Goal: Book appointment/travel/reservation

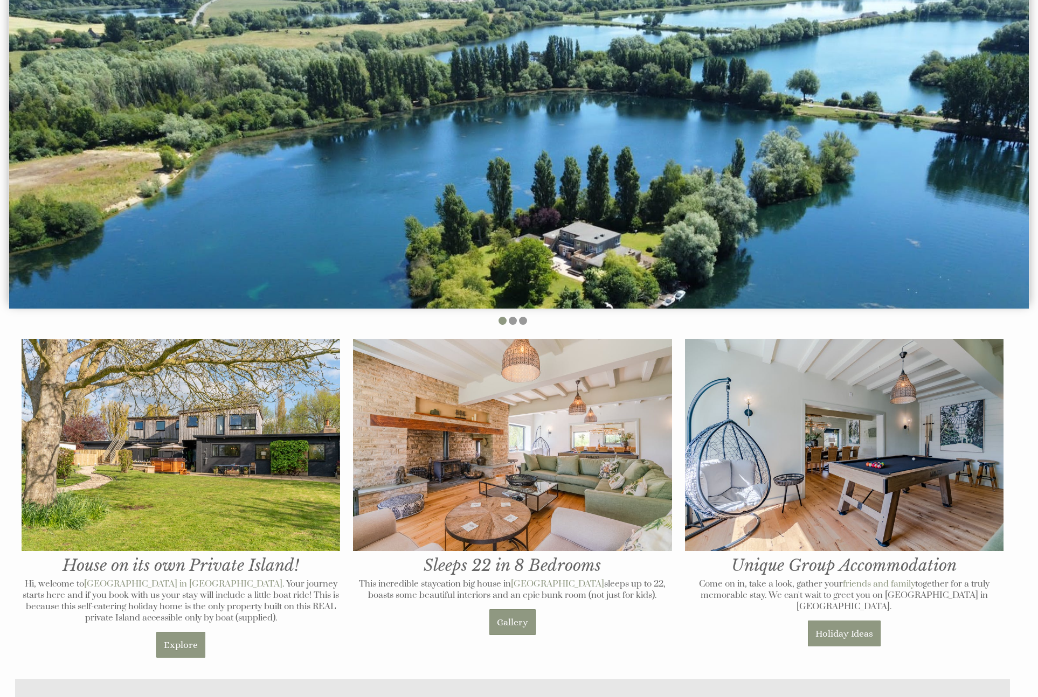
scroll to position [188, 0]
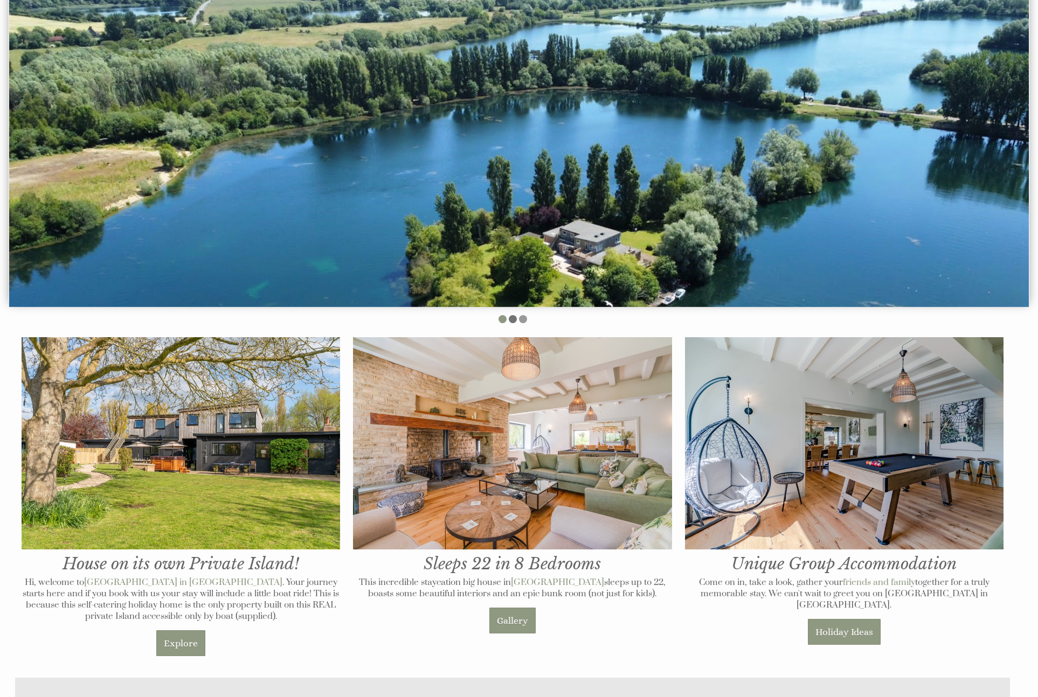
click at [512, 320] on li at bounding box center [513, 319] width 8 height 8
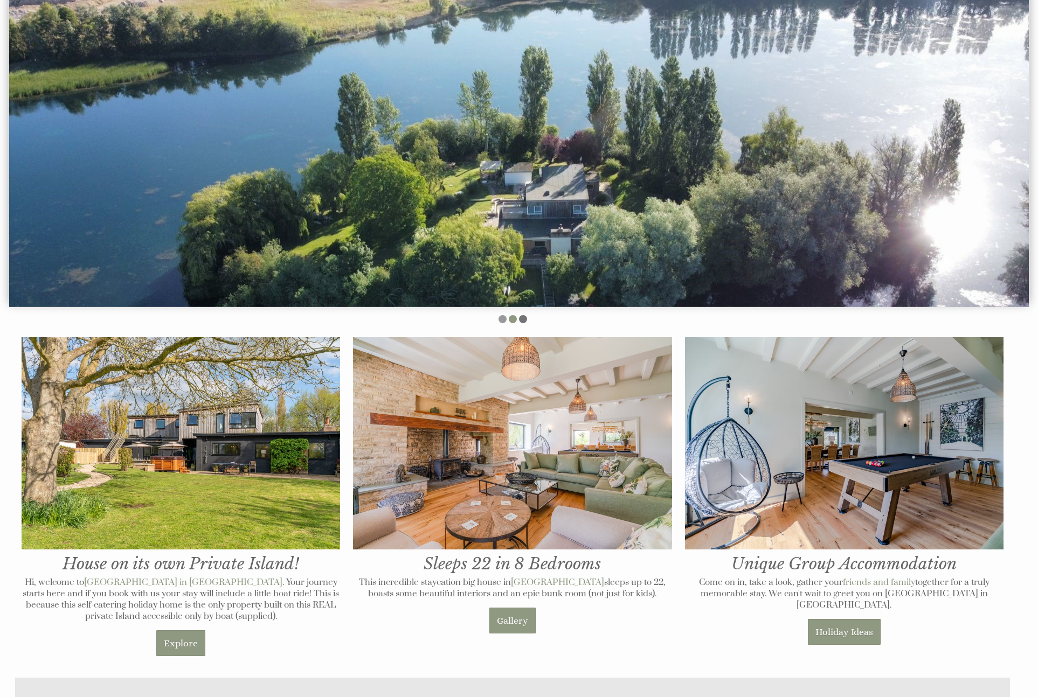
click at [526, 320] on li at bounding box center [523, 319] width 8 height 8
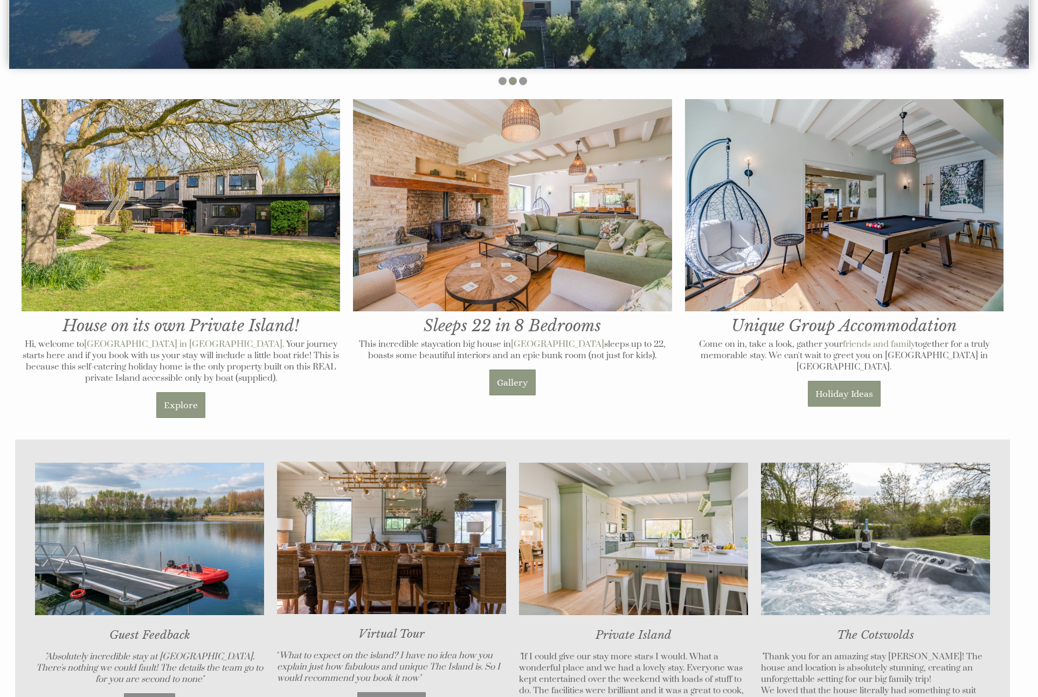
scroll to position [417, 0]
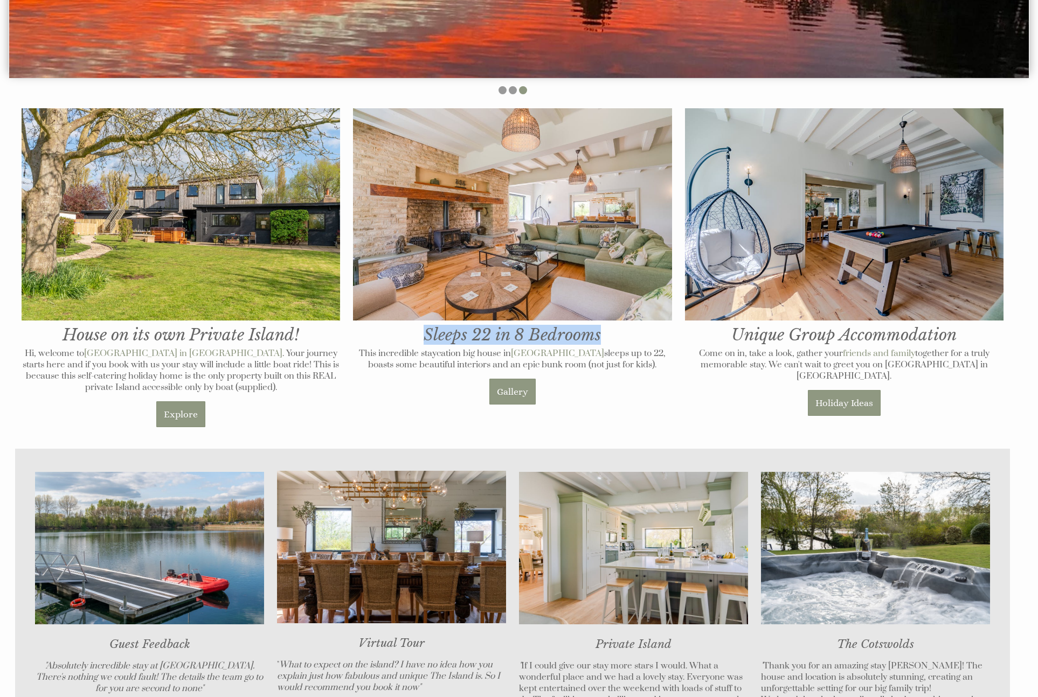
drag, startPoint x: 426, startPoint y: 334, endPoint x: 628, endPoint y: 334, distance: 201.6
click at [628, 334] on h1 "Sleeps 22 in 8 Bedrooms" at bounding box center [512, 226] width 319 height 237
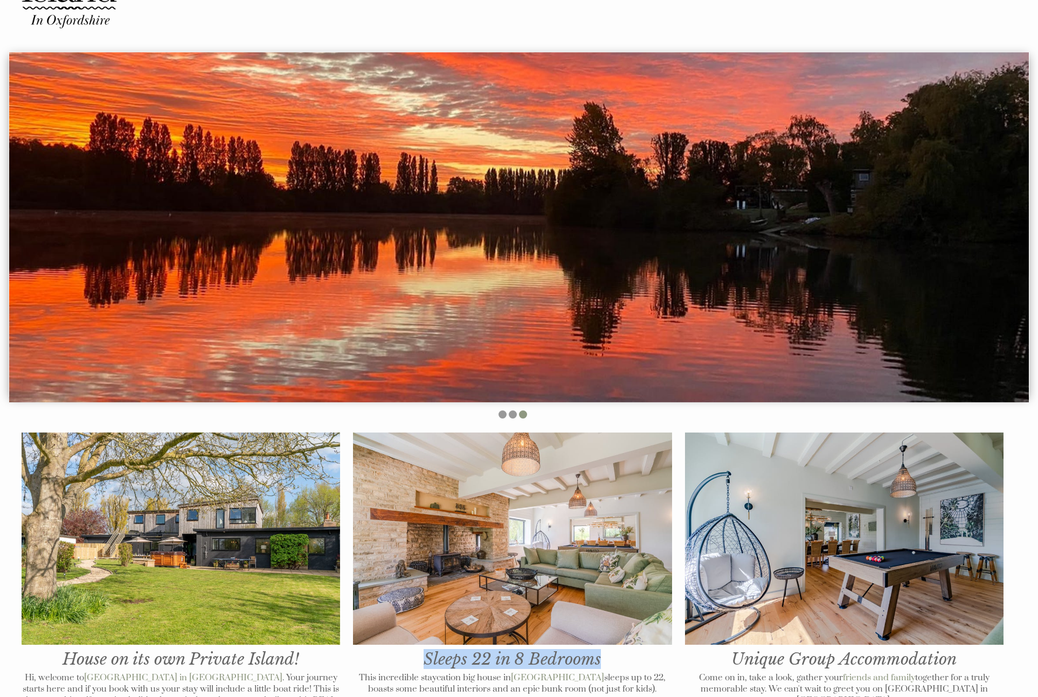
scroll to position [0, 0]
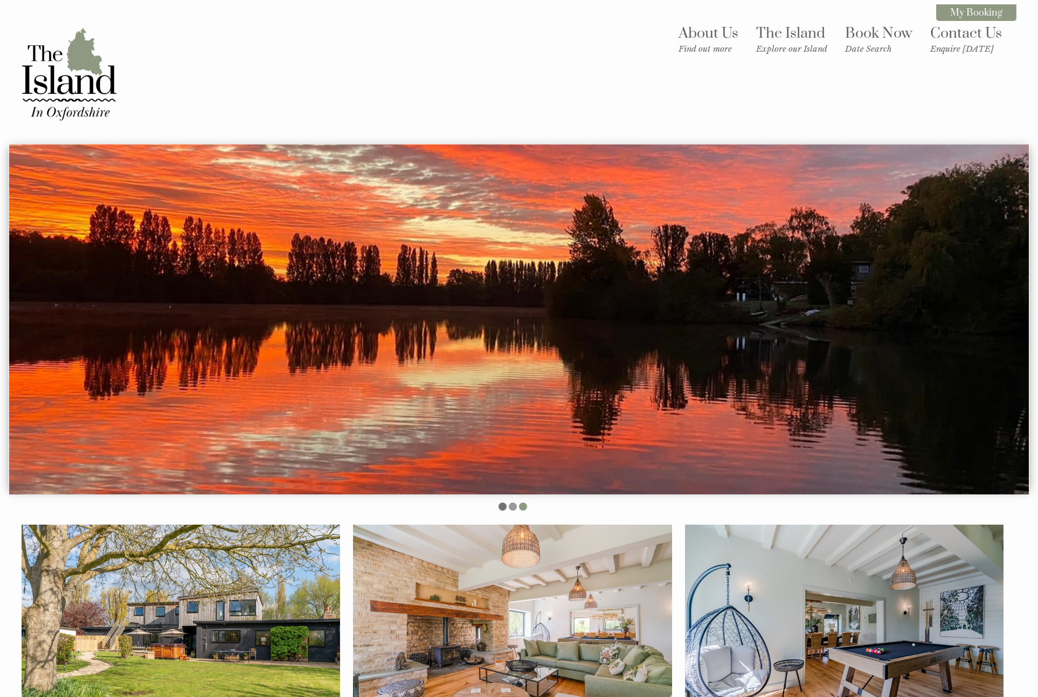
click at [502, 505] on li at bounding box center [503, 507] width 8 height 8
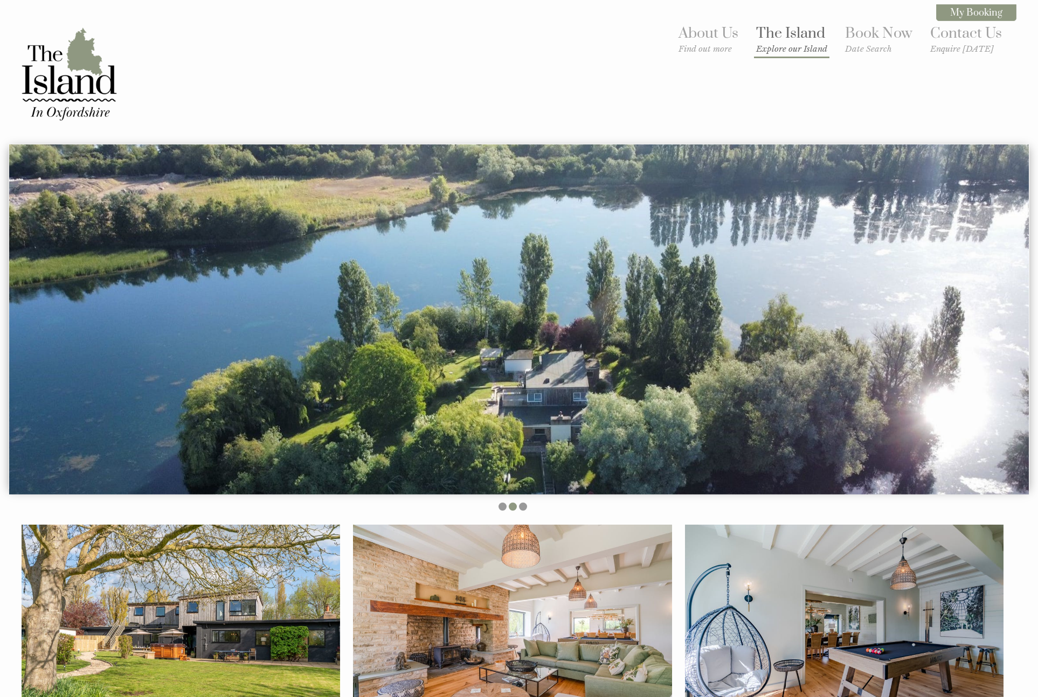
click at [674, 30] on link "The Island Explore our Island" at bounding box center [791, 39] width 71 height 30
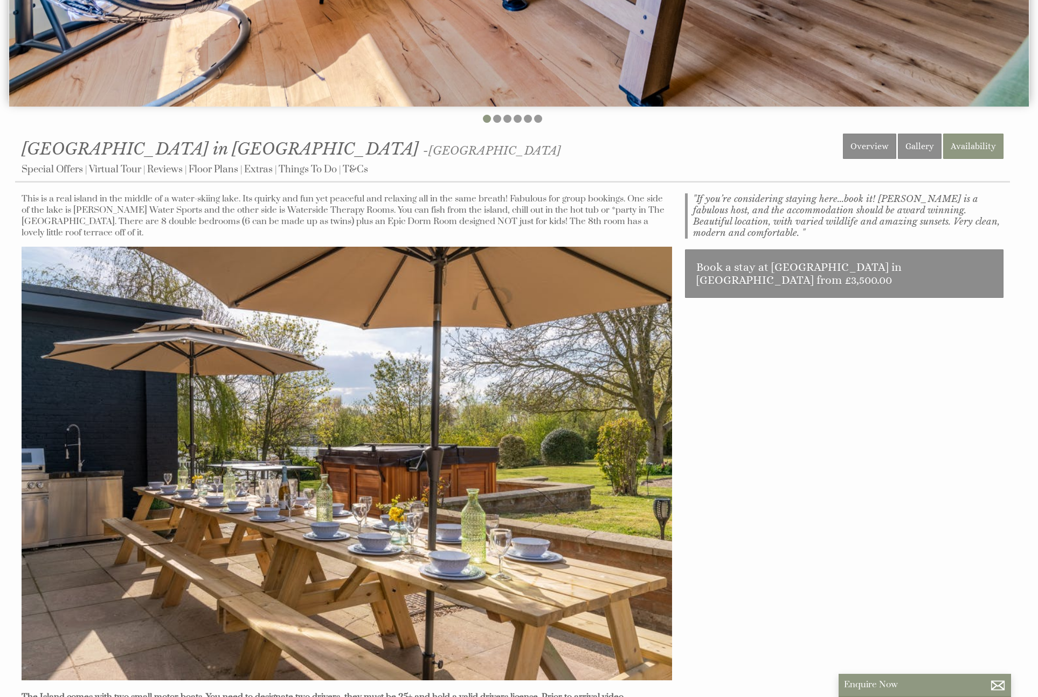
scroll to position [389, 0]
click at [674, 139] on link "Availability" at bounding box center [973, 145] width 60 height 25
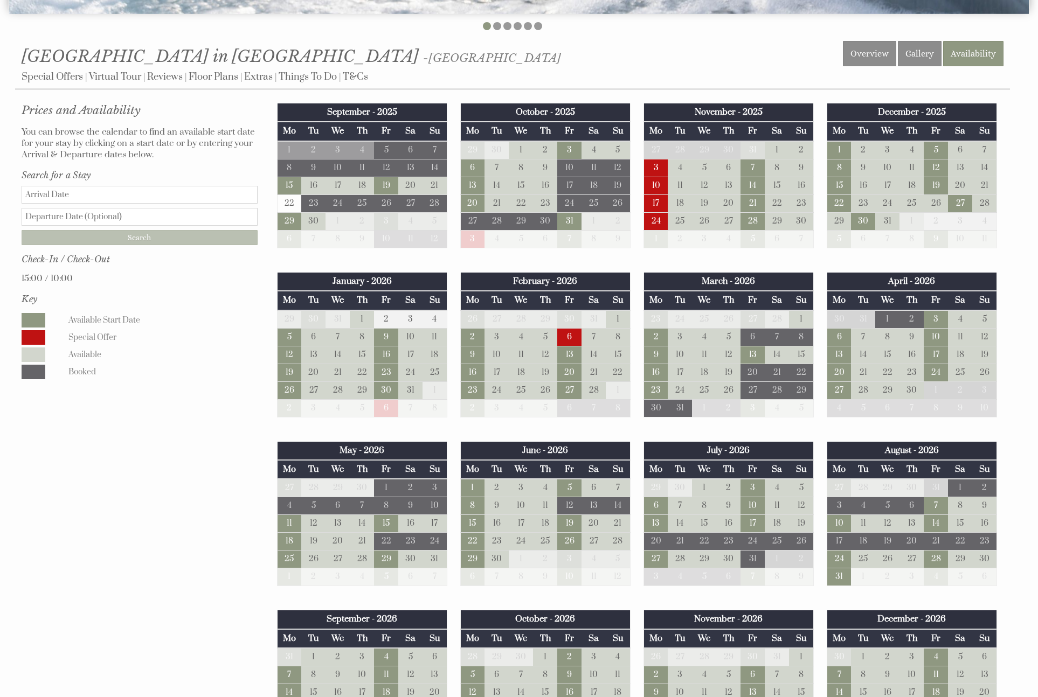
scroll to position [482, 0]
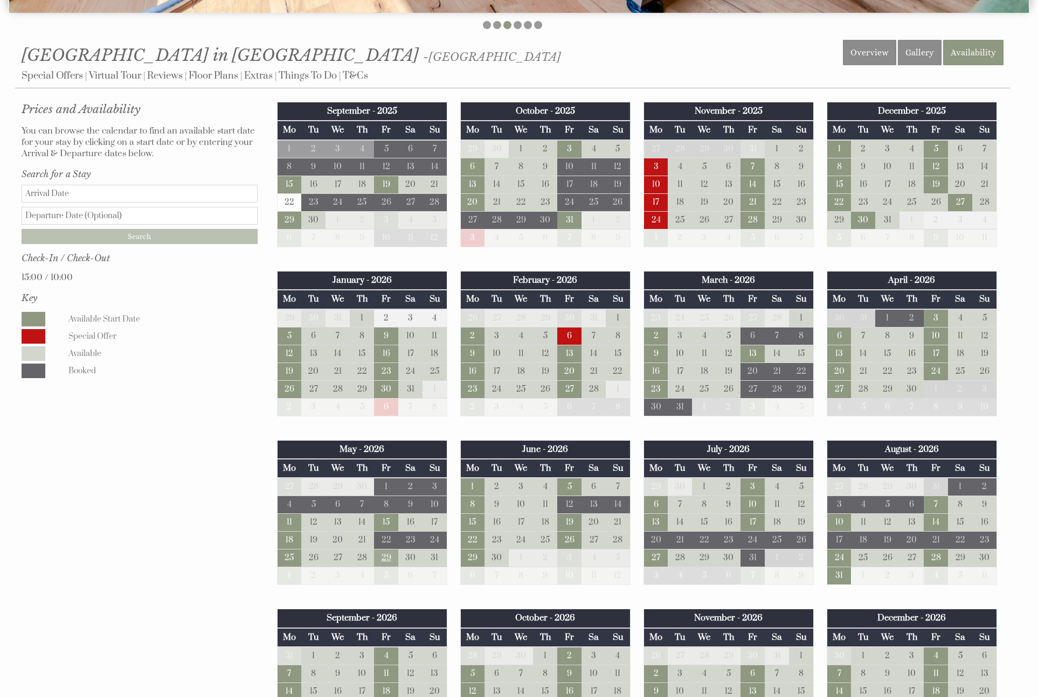
click at [395, 554] on td "29" at bounding box center [386, 559] width 24 height 18
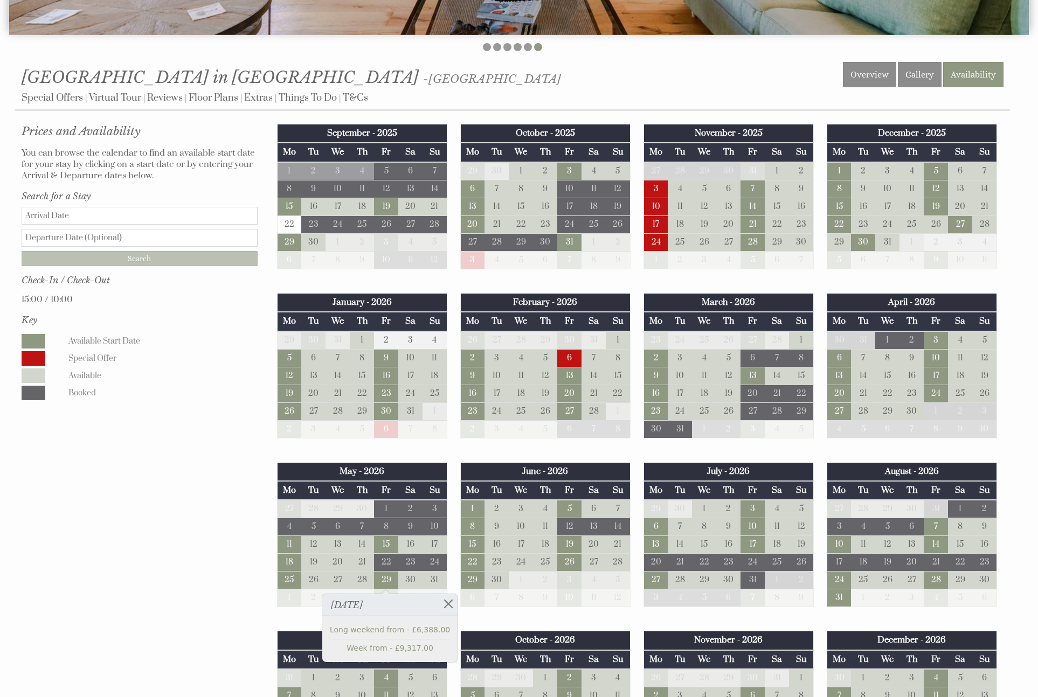
scroll to position [0, 0]
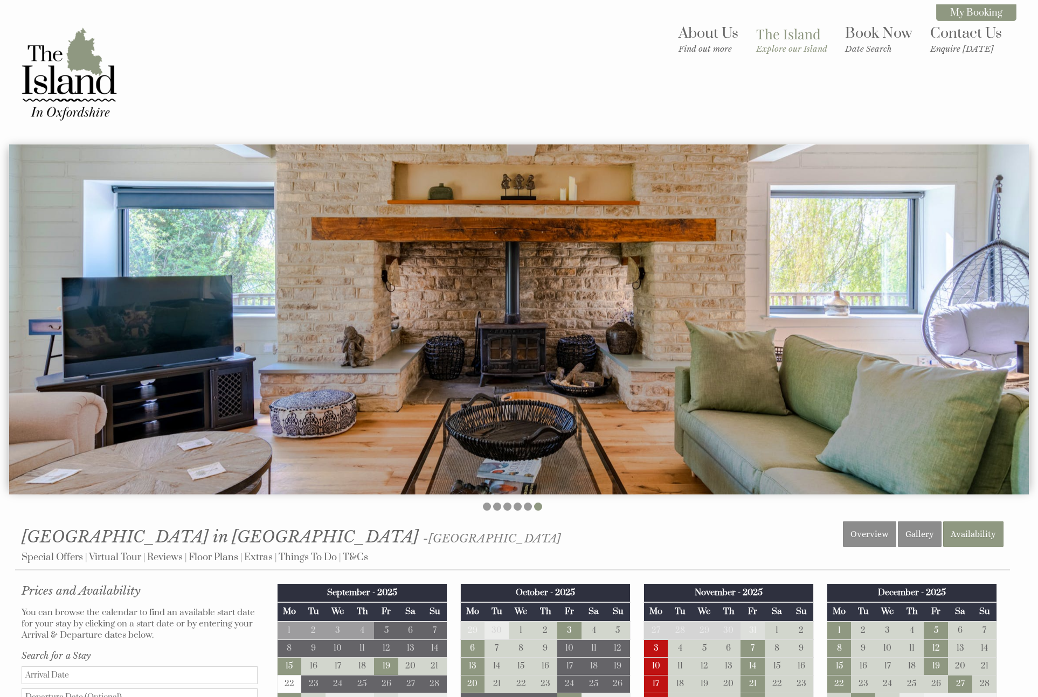
click at [325, 49] on div "About Us Find out more The Island Explore our Island Book Now Date Search Conta…" at bounding box center [513, 74] width 1008 height 108
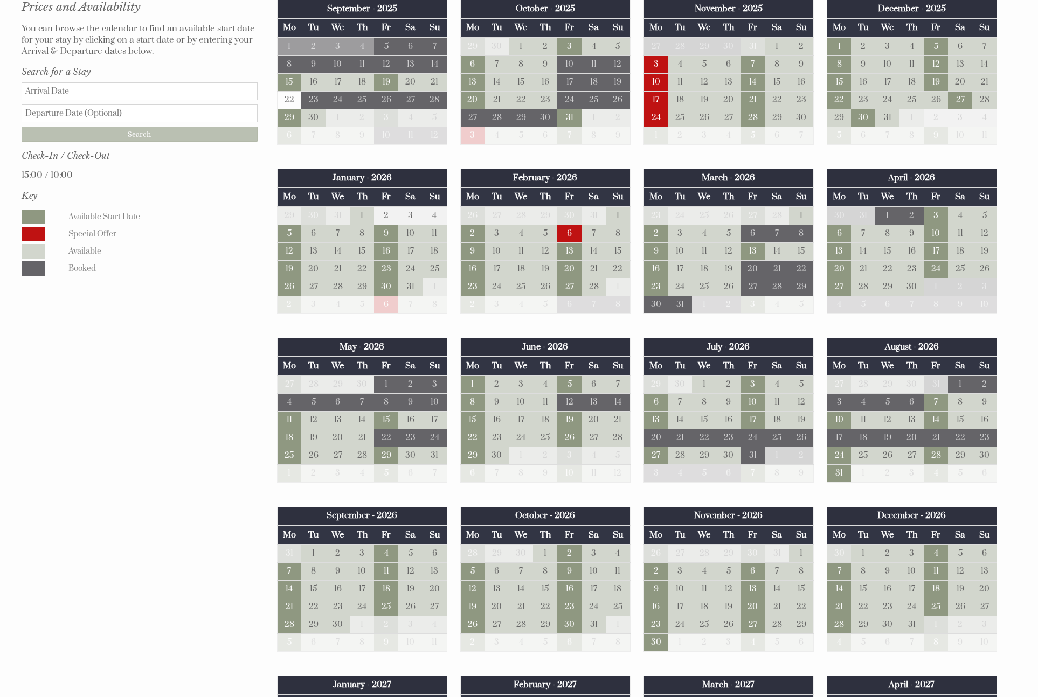
scroll to position [590, 0]
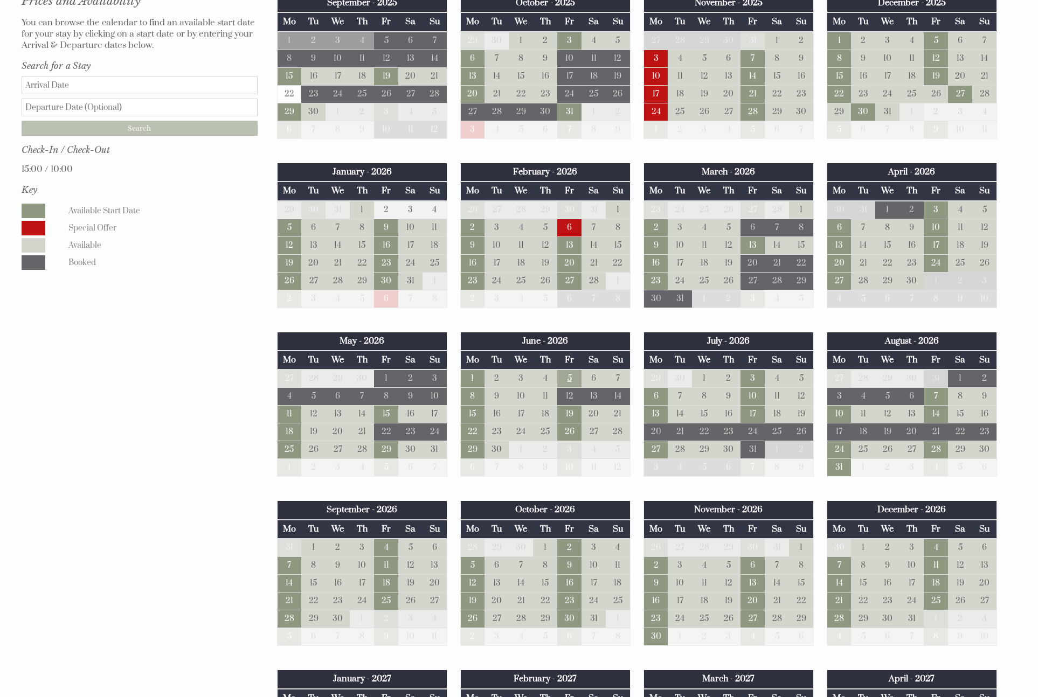
click at [572, 375] on td "5" at bounding box center [569, 379] width 24 height 18
click at [599, 377] on td "6" at bounding box center [594, 379] width 24 height 18
click at [570, 381] on td "5" at bounding box center [569, 379] width 24 height 18
click at [569, 426] on link "Long weekend from - £6,288.00" at bounding box center [574, 428] width 120 height 11
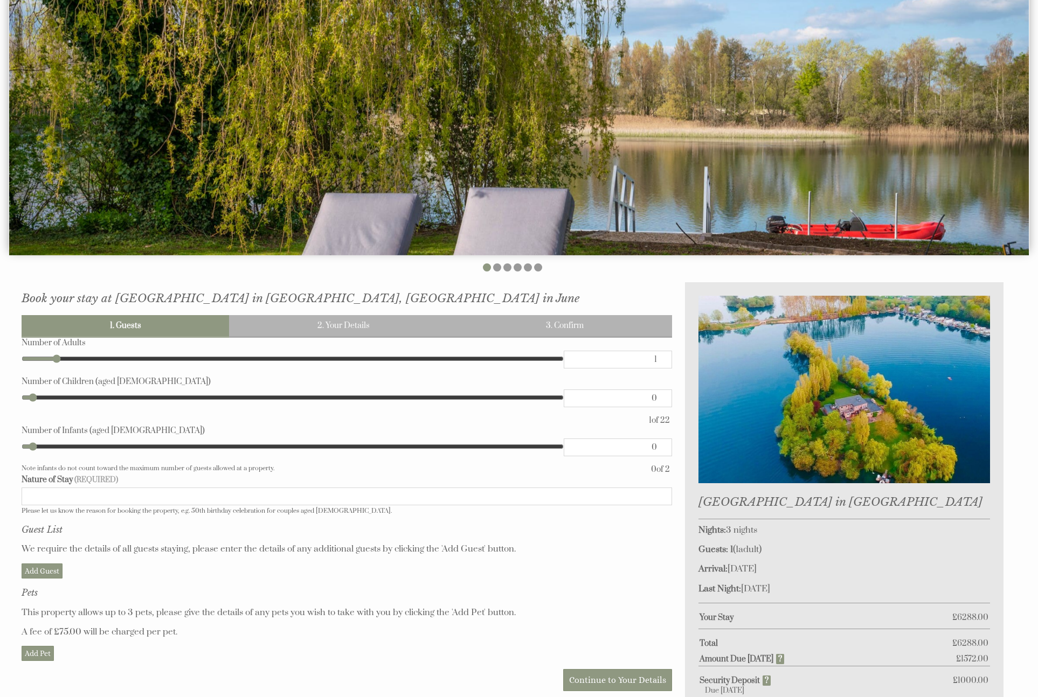
scroll to position [241, 0]
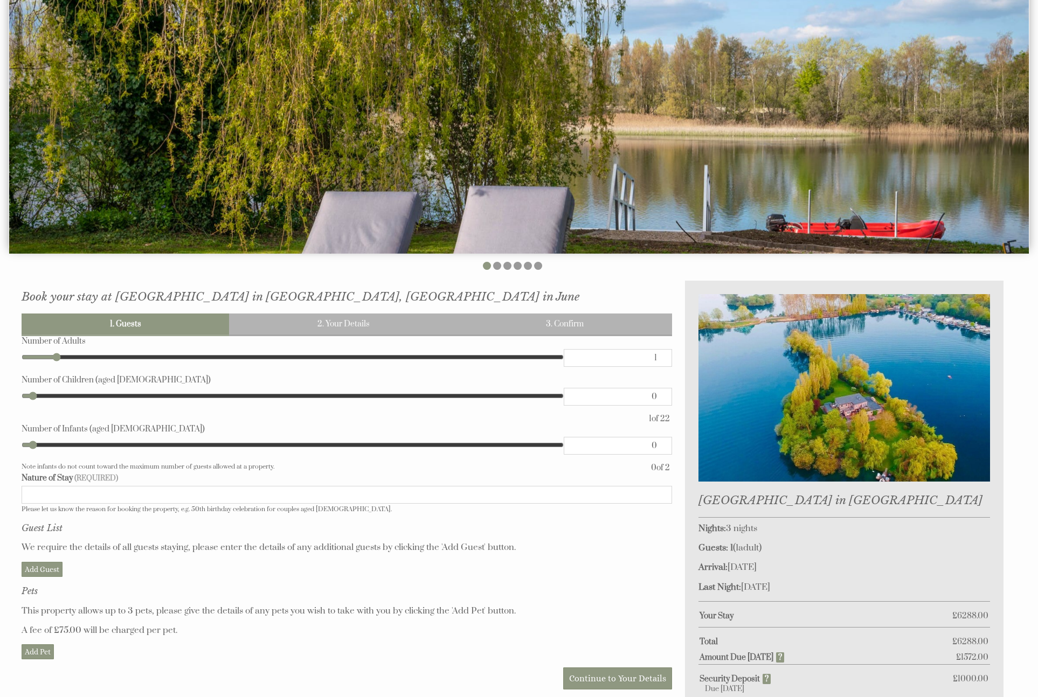
type input "2"
type input "3"
type input "4"
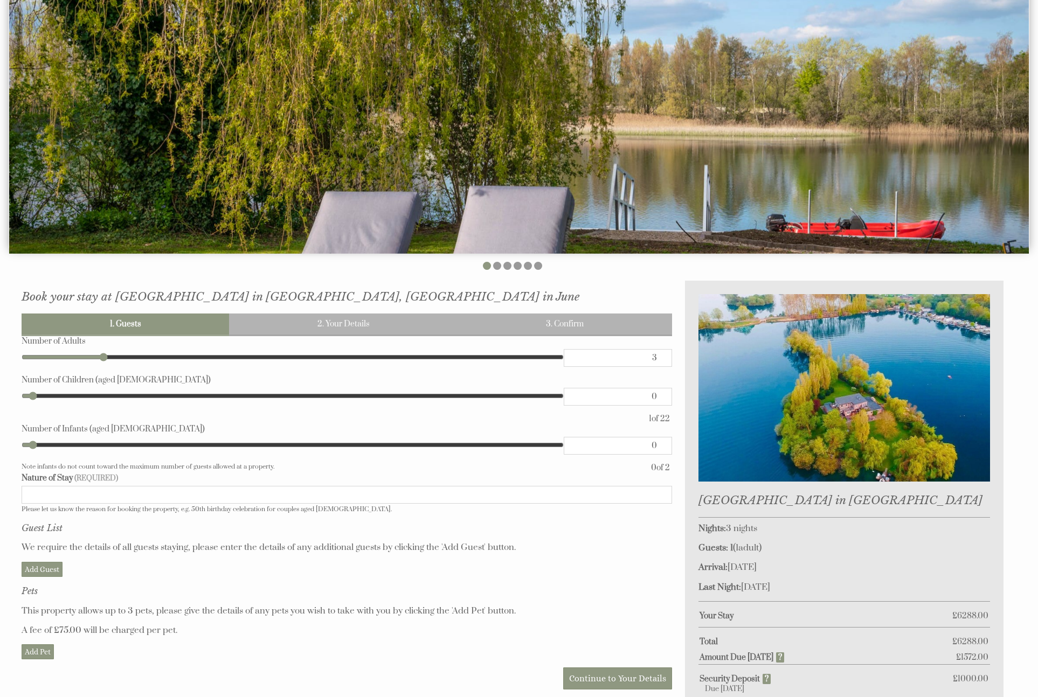
type input "4"
type input "5"
type input "7"
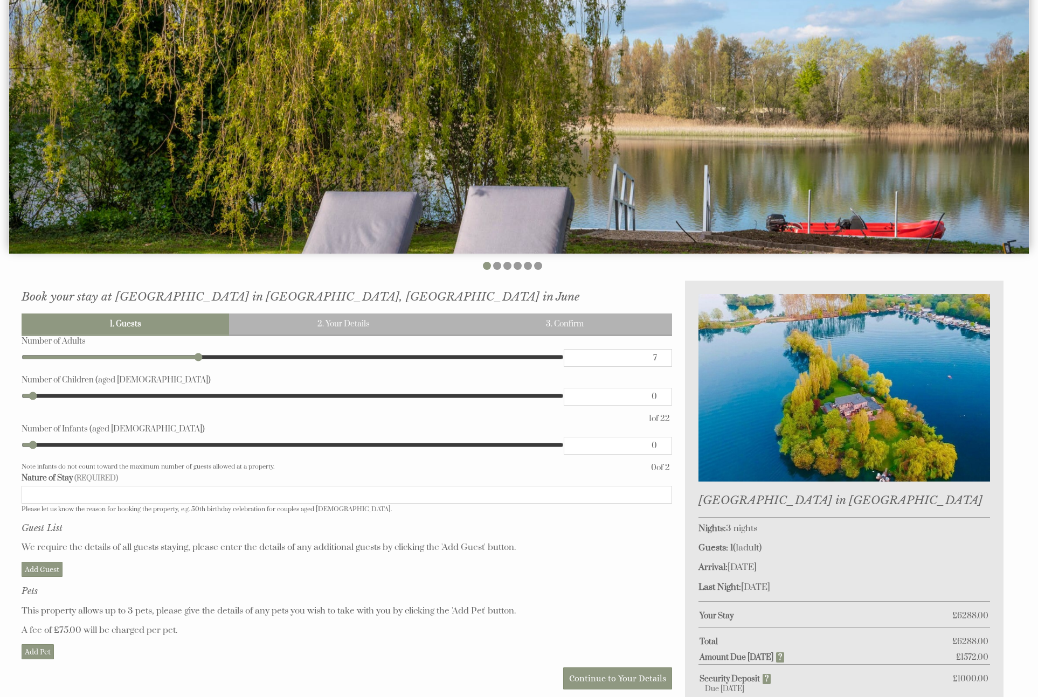
type input "8"
type input "11"
type input "12"
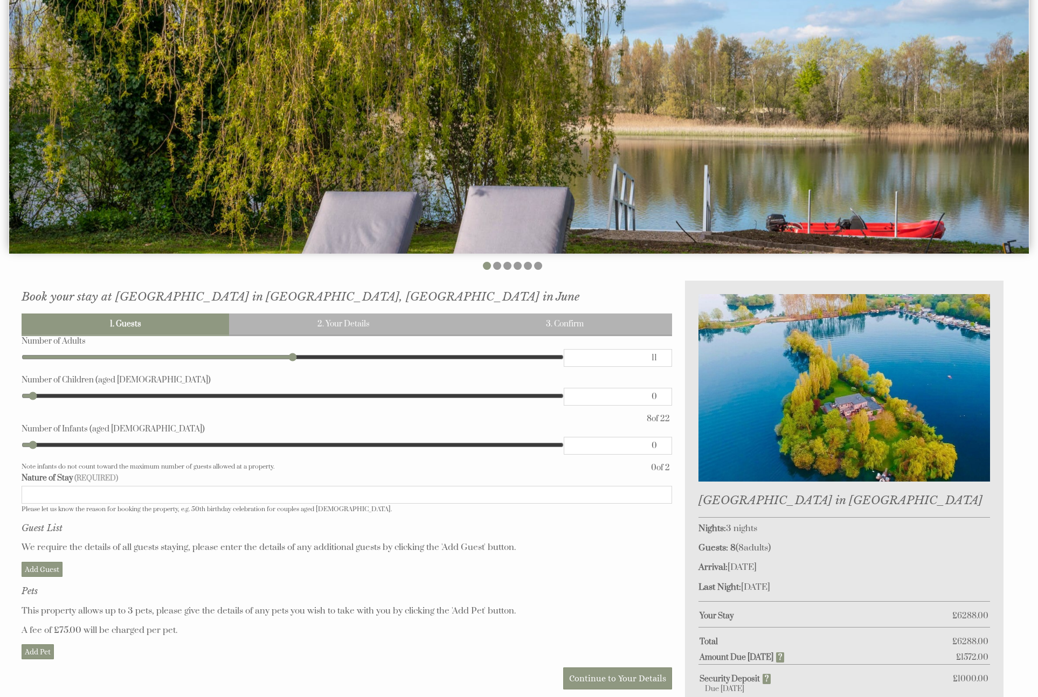
type input "12"
type input "13"
type input "14"
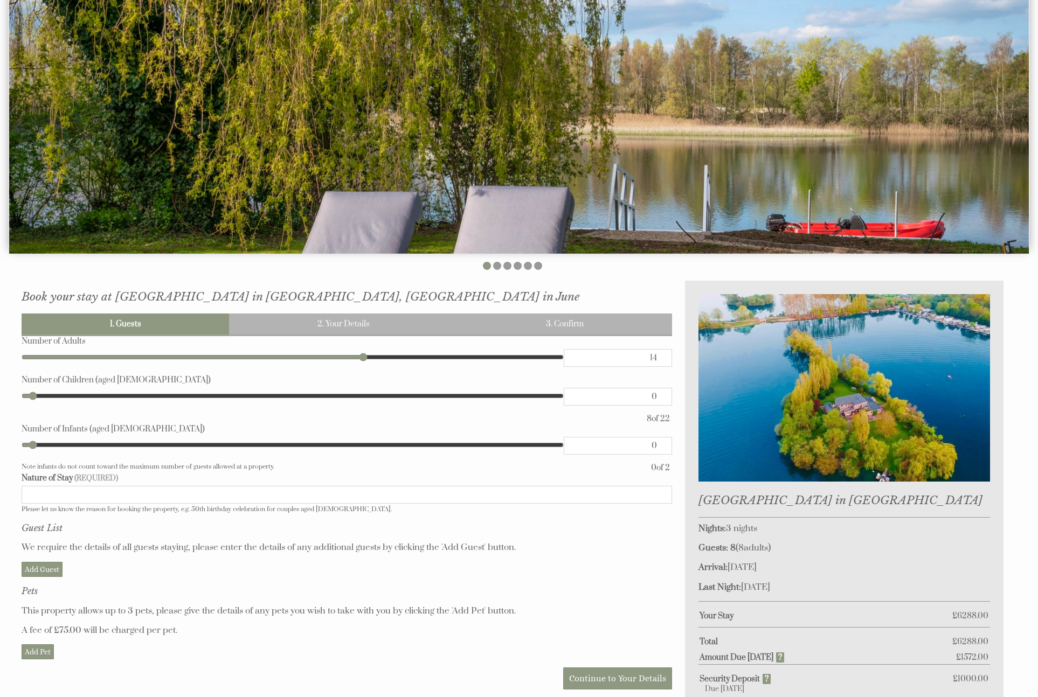
type input "15"
type input "16"
type input "17"
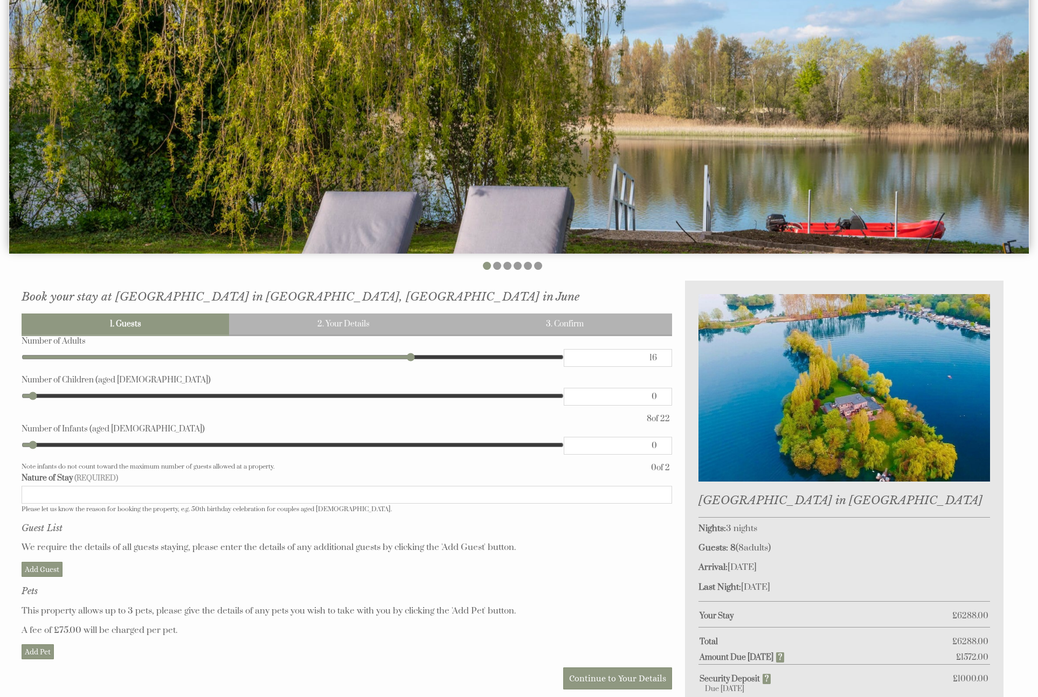
type input "17"
type input "18"
type input "19"
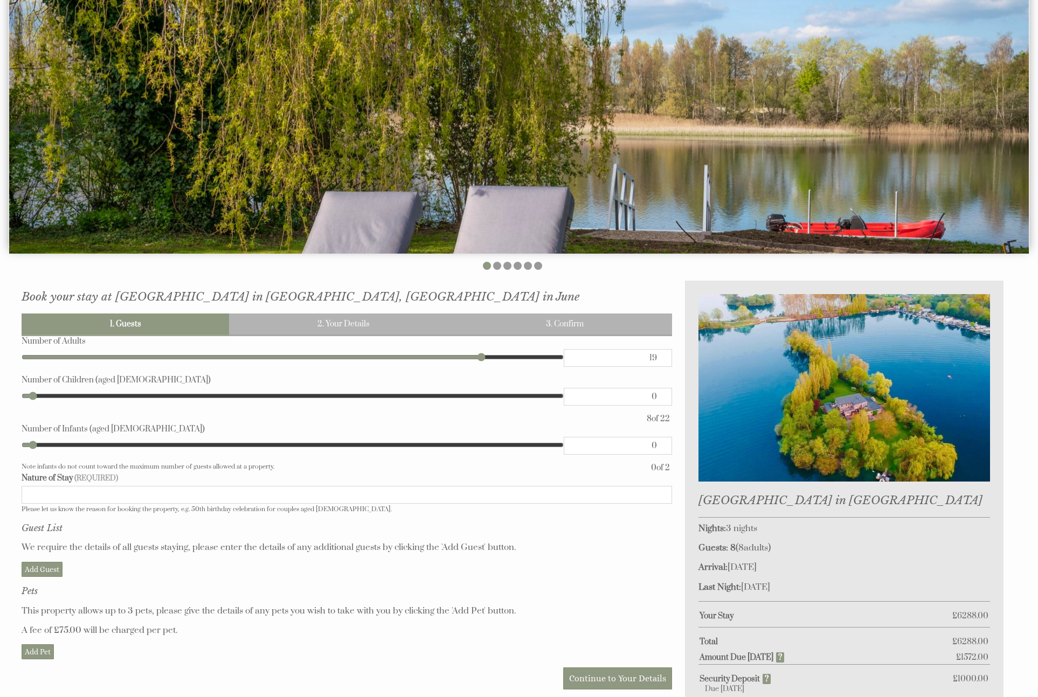
type input "20"
type input "21"
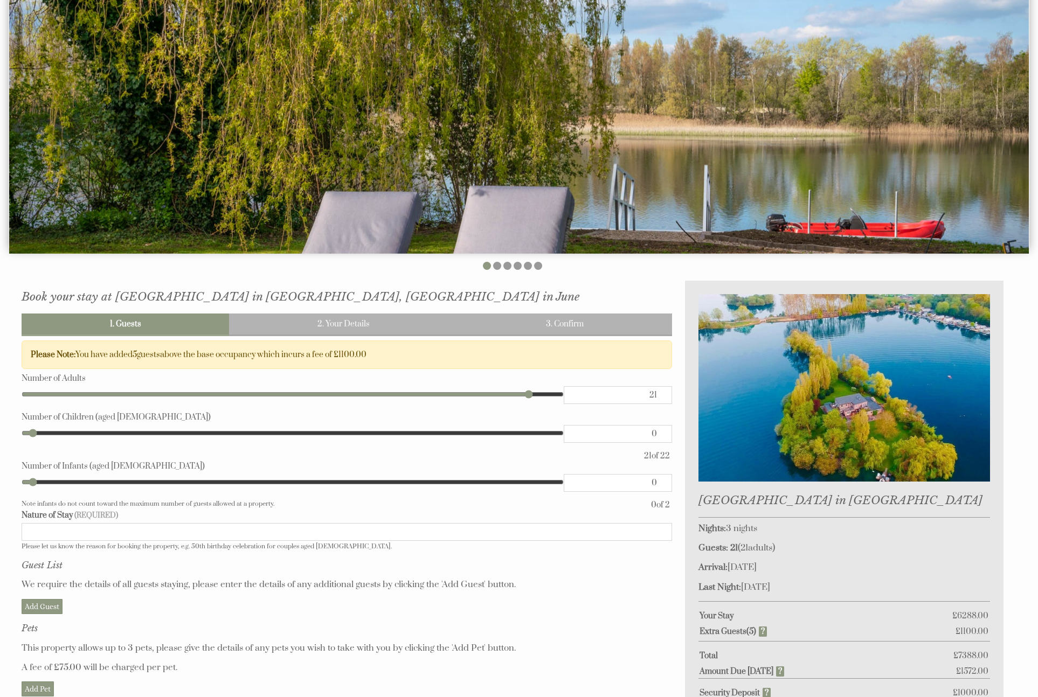
type input "22"
drag, startPoint x: 54, startPoint y: 359, endPoint x: 596, endPoint y: 393, distance: 542.8
type input "22"
click at [564, 393] on input "range" at bounding box center [293, 394] width 542 height 16
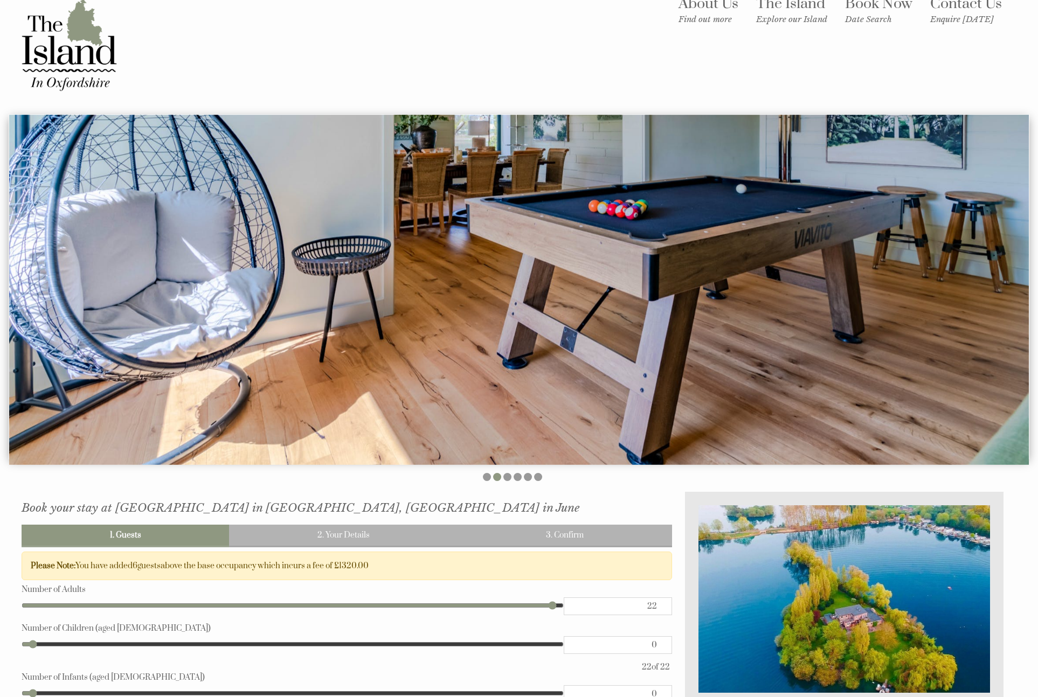
scroll to position [27, 0]
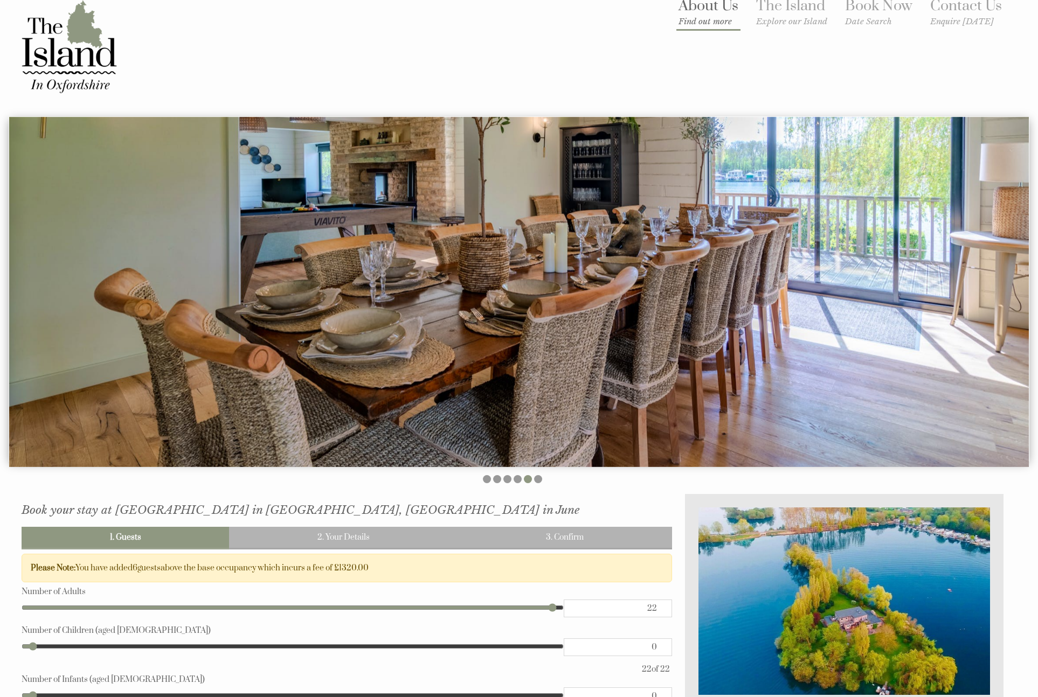
click at [674, 13] on link "About Us Find out more" at bounding box center [709, 12] width 60 height 30
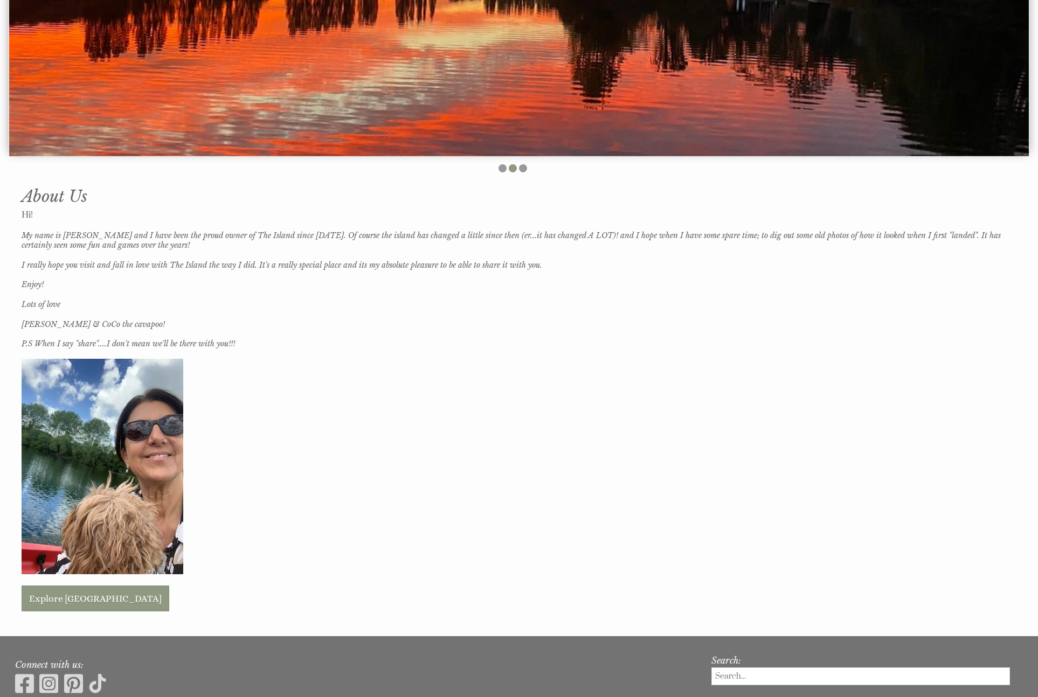
scroll to position [442, 0]
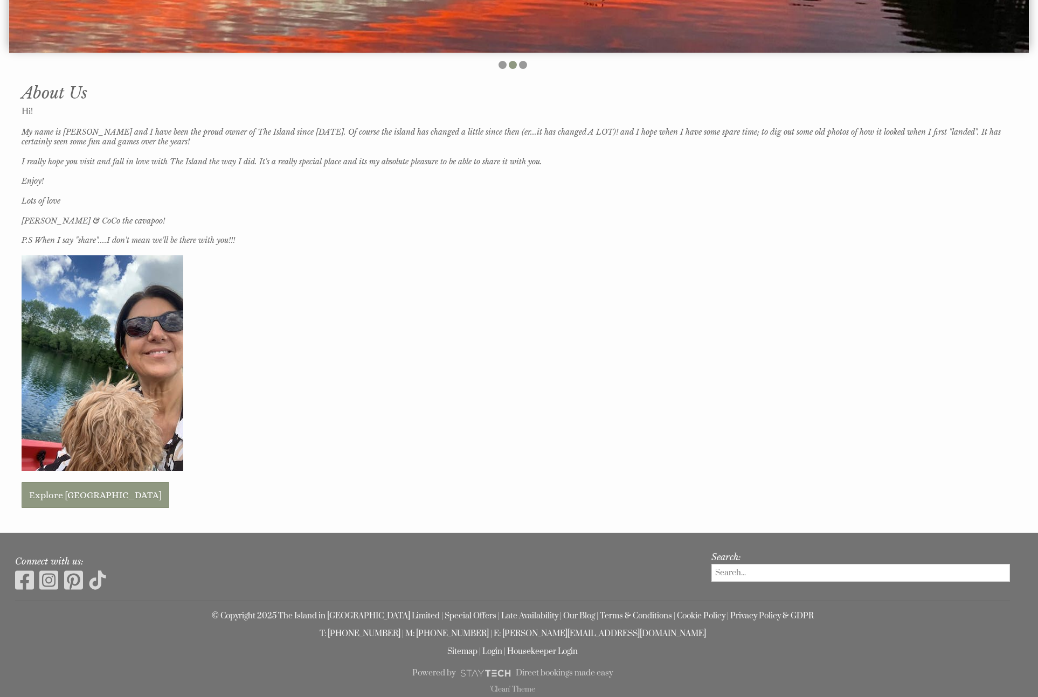
click at [49, 580] on img at bounding box center [48, 581] width 19 height 22
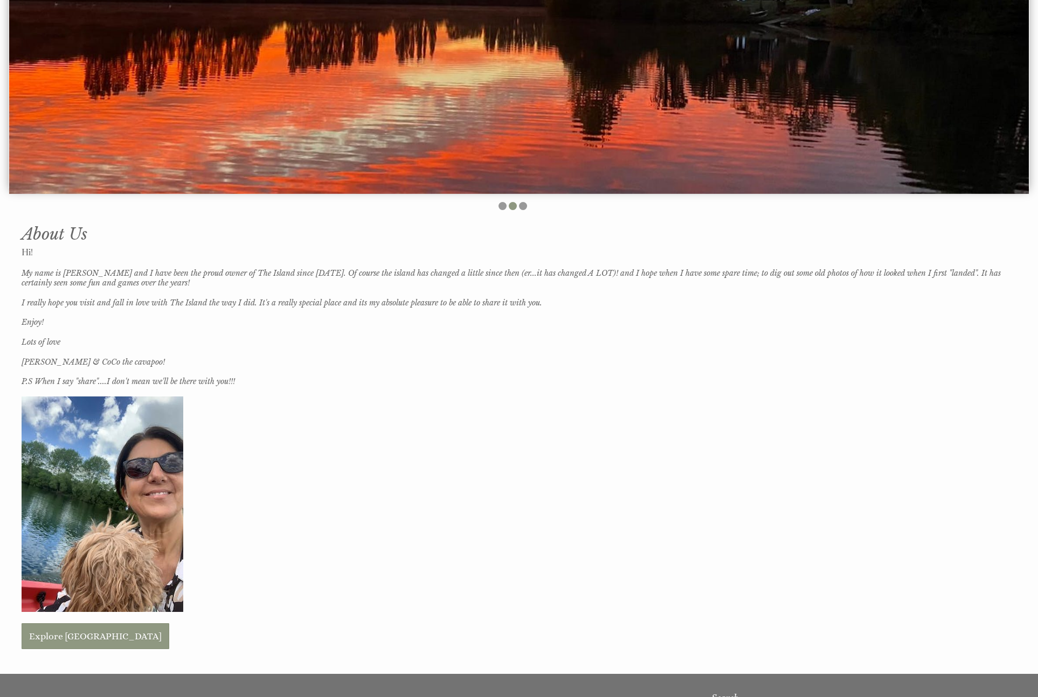
scroll to position [0, 0]
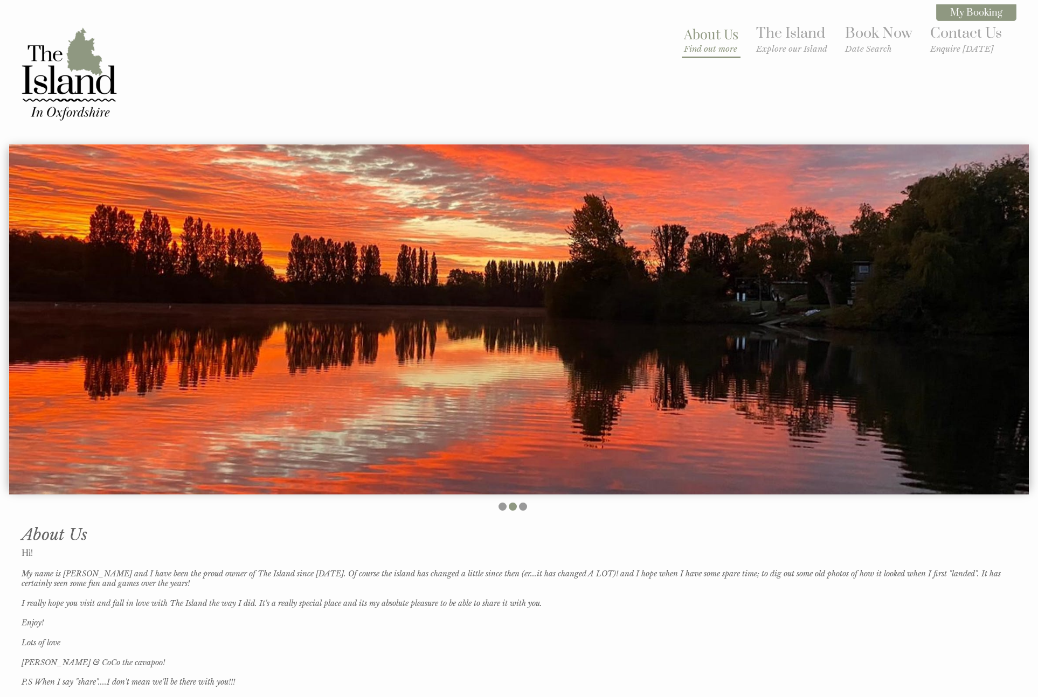
click at [674, 34] on link "About Us Find out more" at bounding box center [711, 39] width 54 height 29
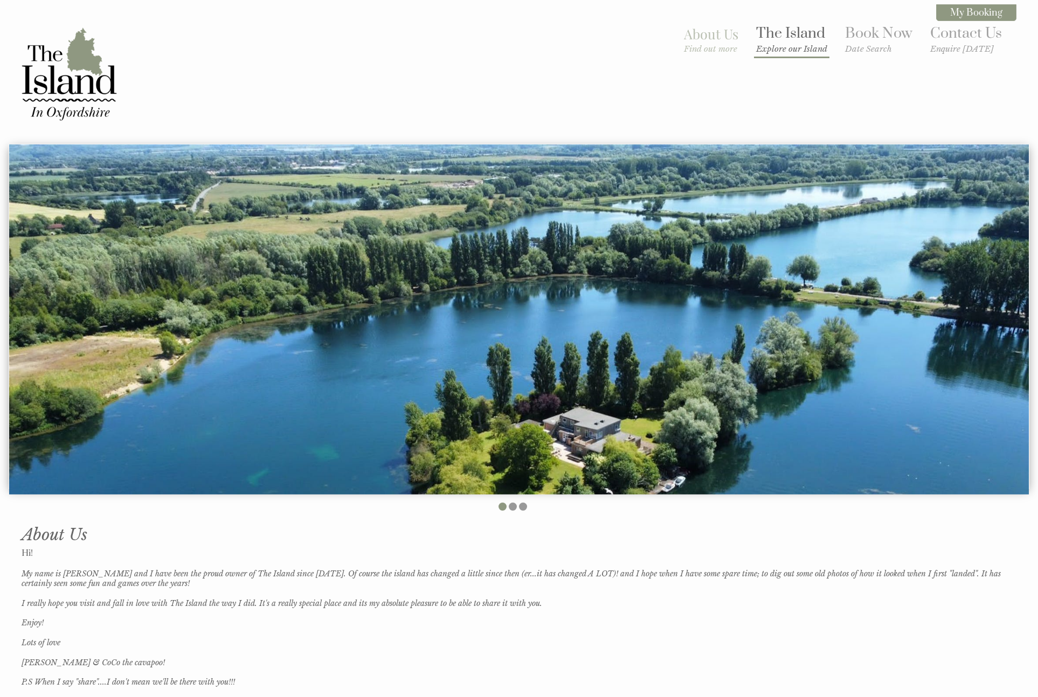
click at [674, 31] on link "The Island Explore our Island" at bounding box center [791, 39] width 71 height 30
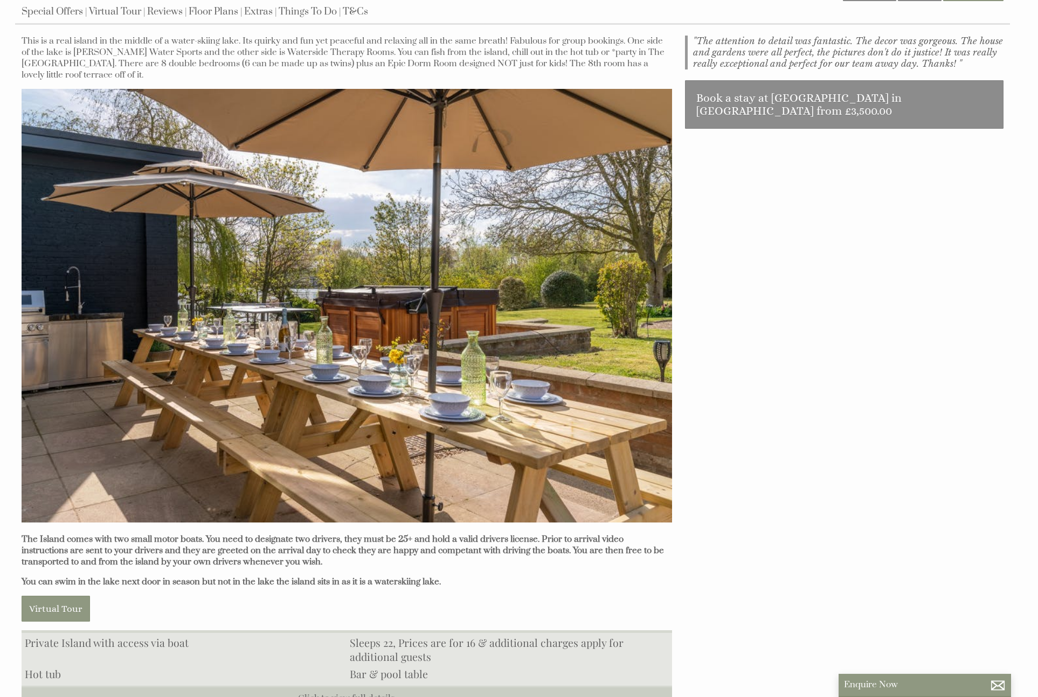
scroll to position [554, 0]
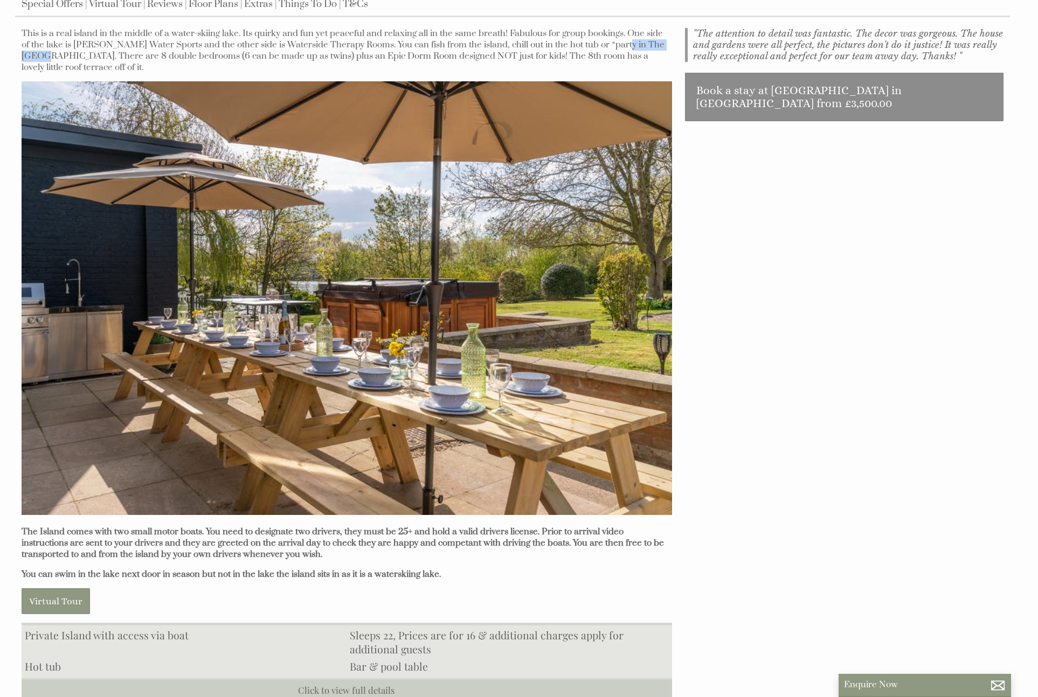
drag, startPoint x: 600, startPoint y: 40, endPoint x: 664, endPoint y: 45, distance: 63.3
click at [664, 45] on p "This is a real island in the middle of a water-skiing lake. Its quirky and fun …" at bounding box center [347, 50] width 651 height 45
click at [568, 43] on p "This is a real island in the middle of a water-skiing lake. Its quirky and fun …" at bounding box center [347, 50] width 651 height 45
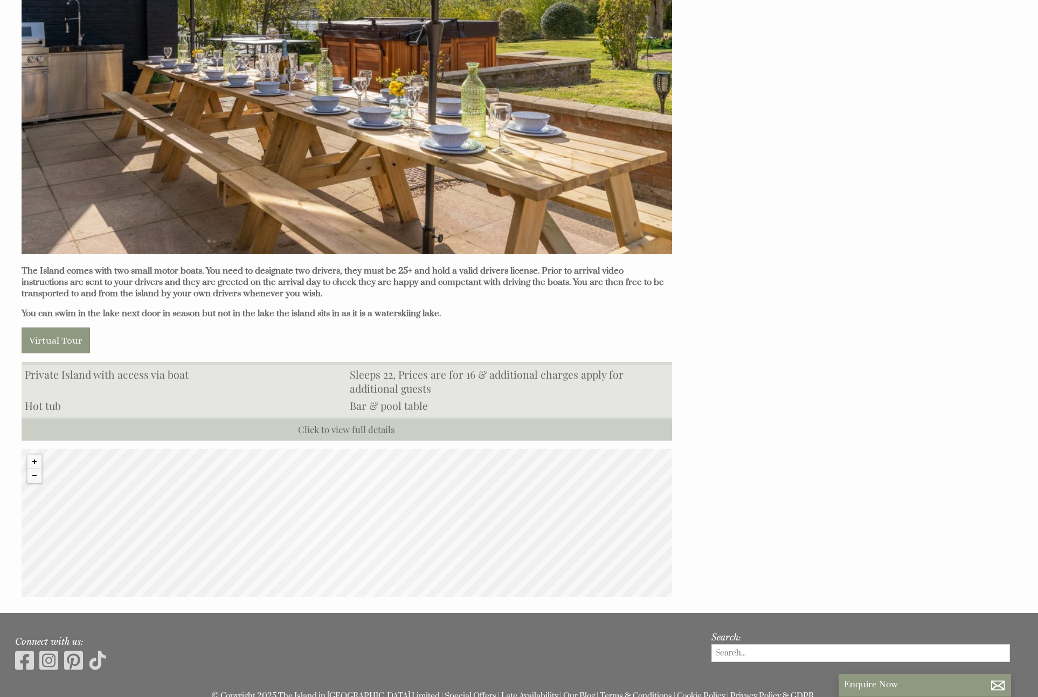
scroll to position [820, 0]
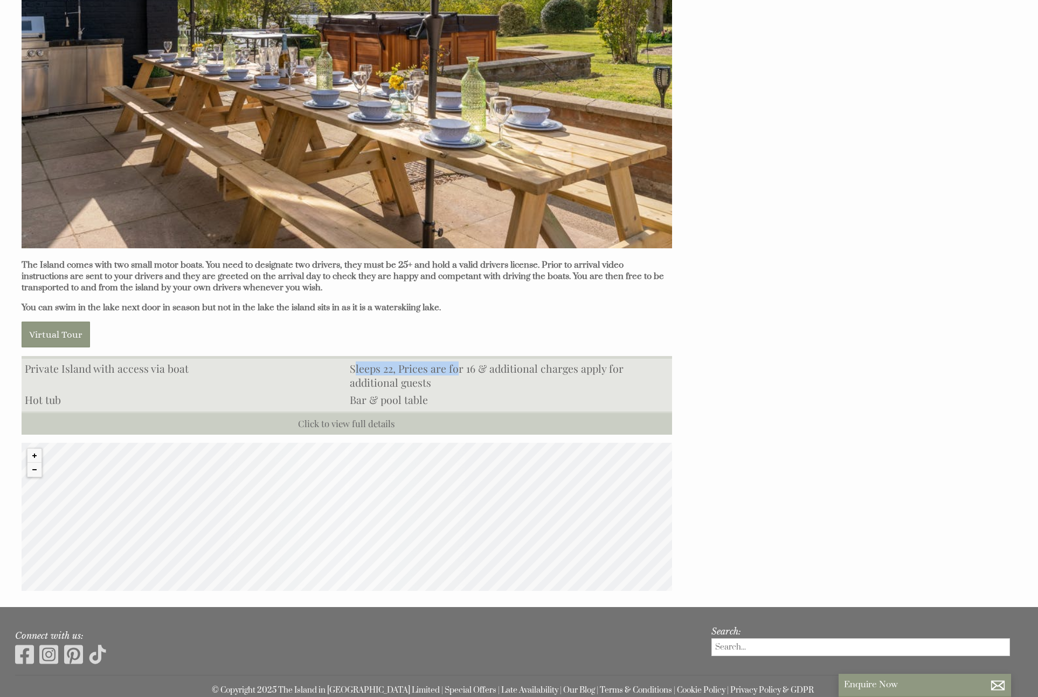
drag, startPoint x: 353, startPoint y: 358, endPoint x: 455, endPoint y: 354, distance: 102.5
click at [455, 360] on li "Sleeps 22, Prices are for 16 & additional charges apply for additional guests" at bounding box center [509, 375] width 325 height 31
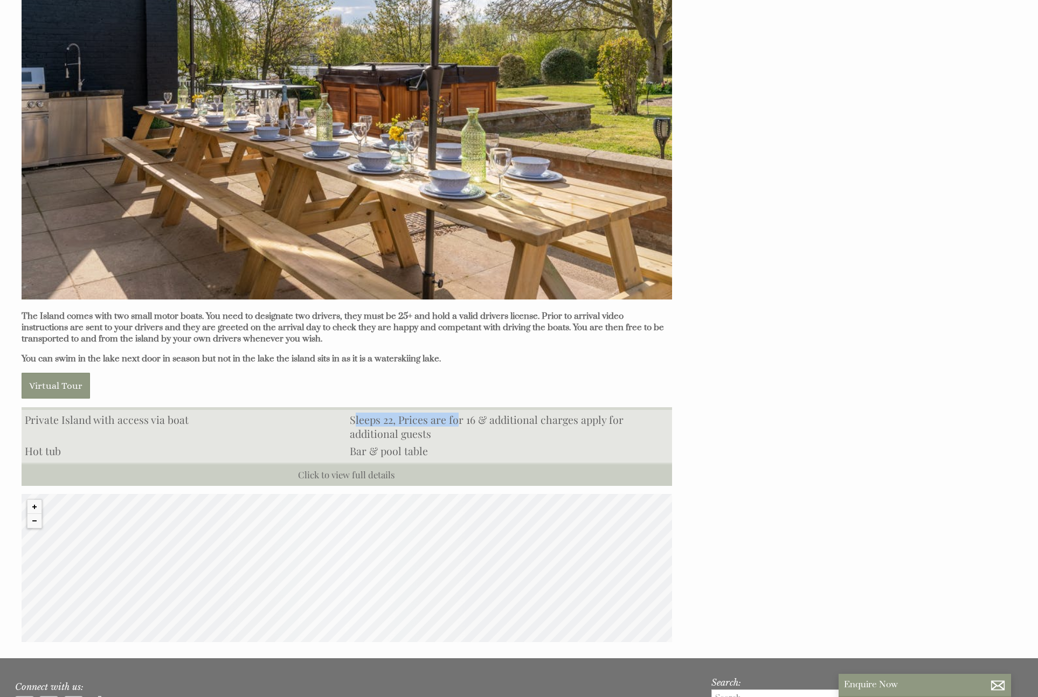
scroll to position [766, 0]
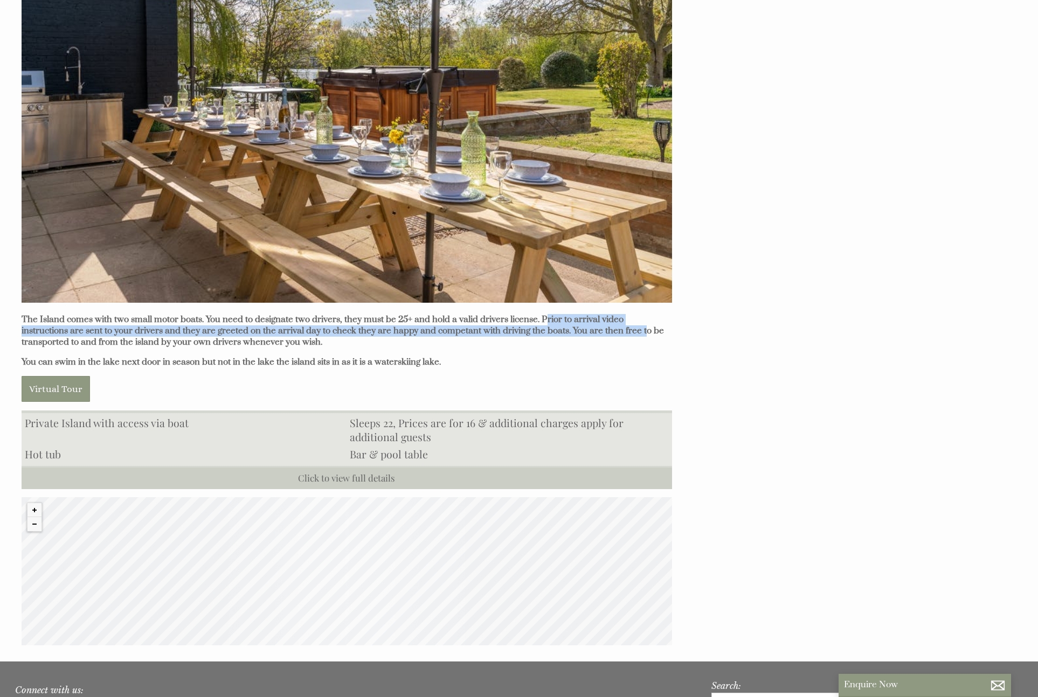
drag, startPoint x: 543, startPoint y: 308, endPoint x: 590, endPoint y: 326, distance: 50.0
click at [590, 326] on p "The Island comes with two small motor boats. You need to designate two drivers,…" at bounding box center [347, 331] width 651 height 34
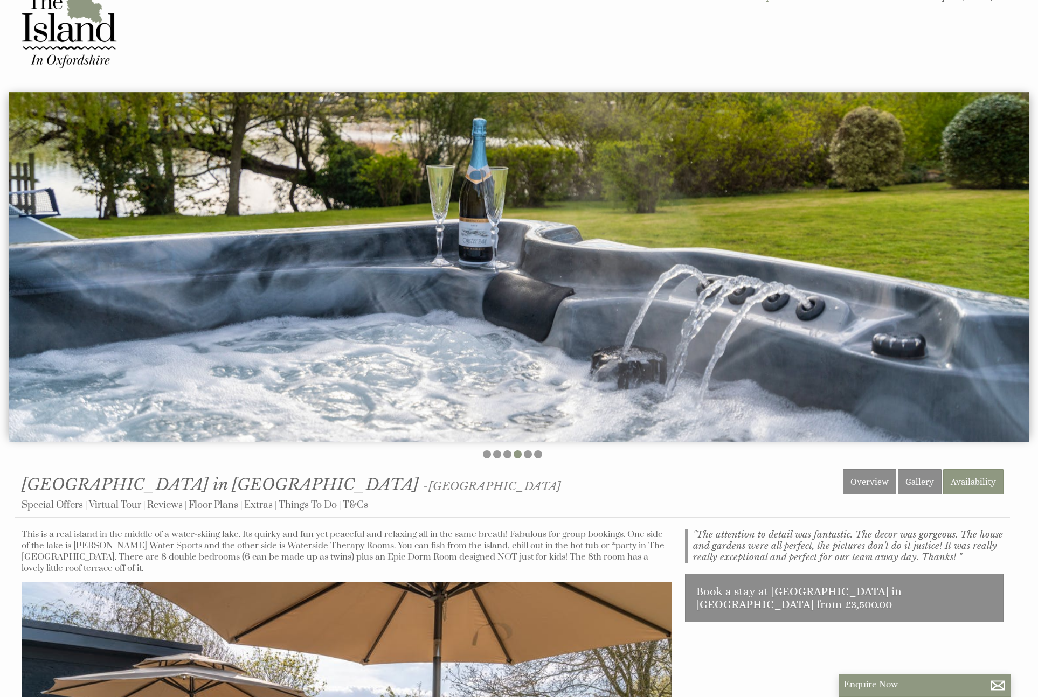
scroll to position [0, 0]
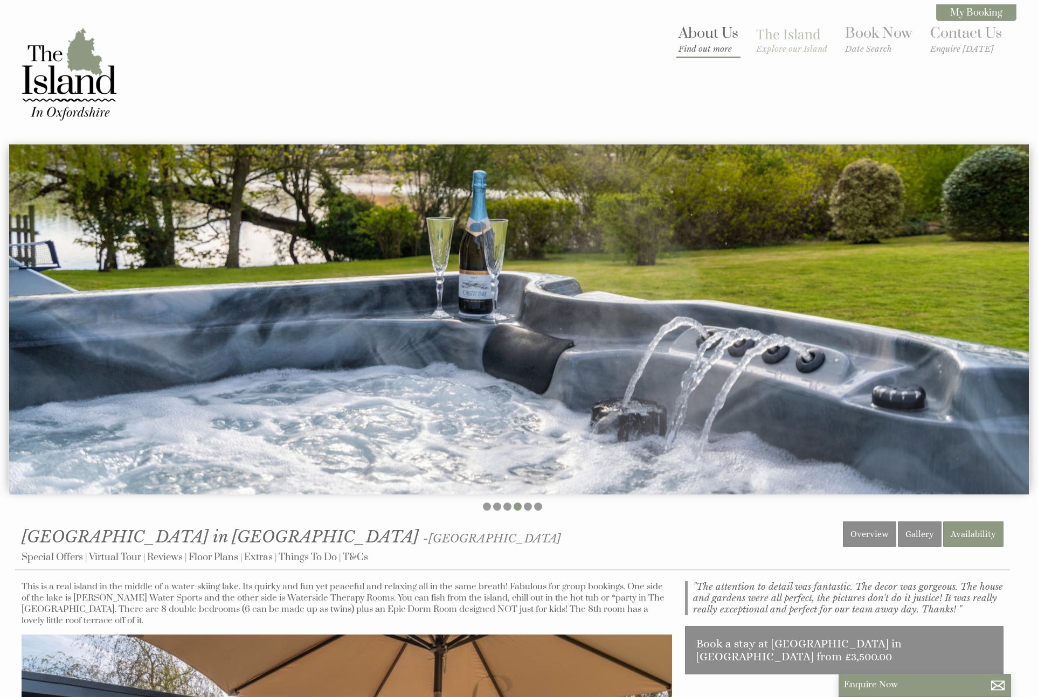
click at [674, 37] on link "About Us Find out more" at bounding box center [709, 39] width 60 height 30
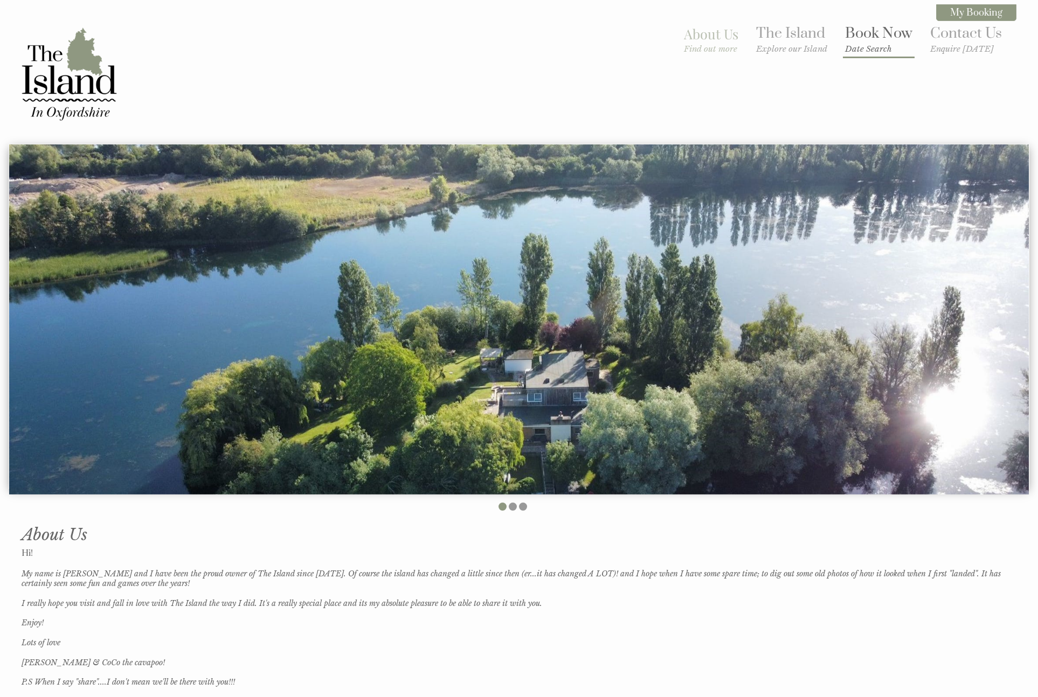
click at [674, 34] on link "Book Now Date Search" at bounding box center [878, 39] width 67 height 30
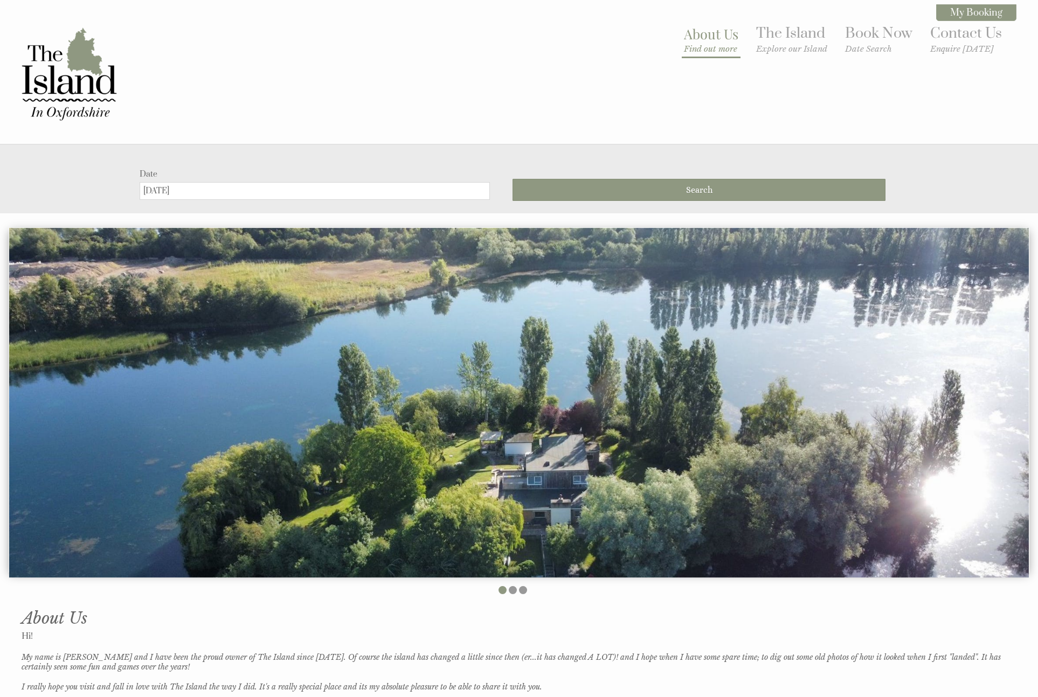
click at [674, 40] on link "About Us Find out more" at bounding box center [711, 39] width 54 height 29
